Goal: Task Accomplishment & Management: Manage account settings

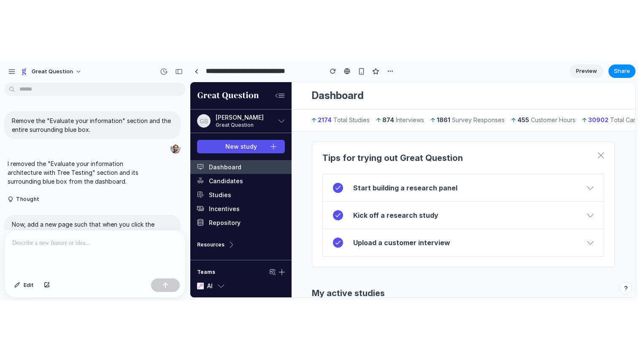
scroll to position [0, 424]
